Goal: Transaction & Acquisition: Subscribe to service/newsletter

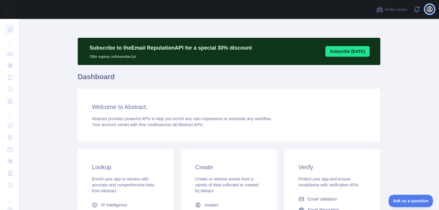
click at [427, 12] on icon "button" at bounding box center [429, 9] width 7 height 7
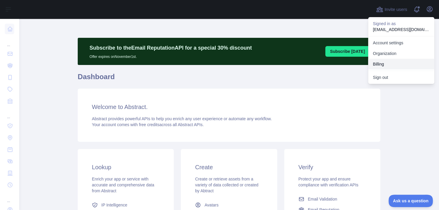
click at [402, 64] on button "Billing" at bounding box center [401, 64] width 66 height 11
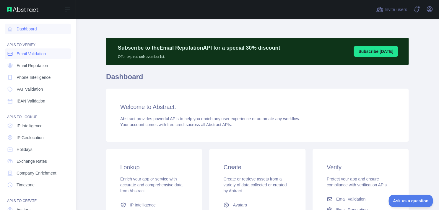
click at [38, 55] on span "Email Validation" at bounding box center [31, 54] width 29 height 6
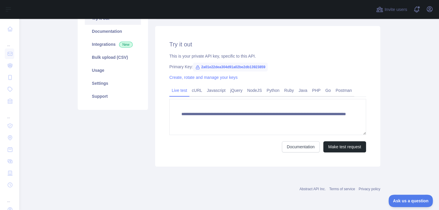
scroll to position [18, 0]
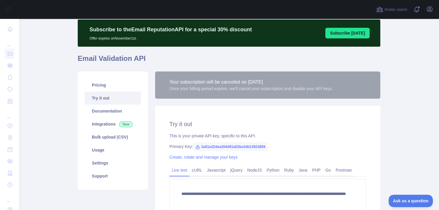
click at [236, 124] on h2 "Try it out" at bounding box center [267, 124] width 197 height 8
click at [109, 137] on link "Bulk upload (CSV)" at bounding box center [113, 137] width 56 height 13
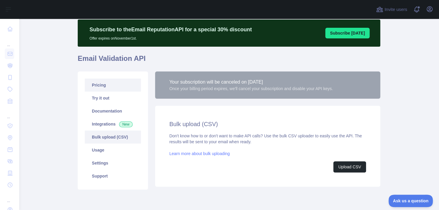
click at [97, 80] on link "Pricing" at bounding box center [113, 85] width 56 height 13
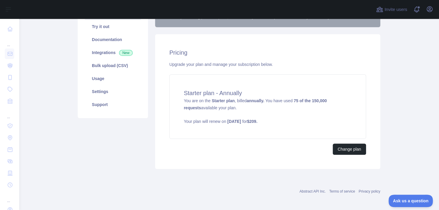
scroll to position [92, 0]
